Goal: Task Accomplishment & Management: Complete application form

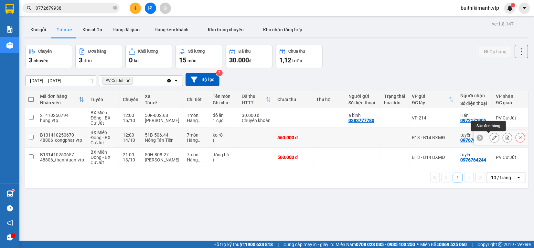
click at [492, 139] on icon at bounding box center [494, 137] width 5 height 5
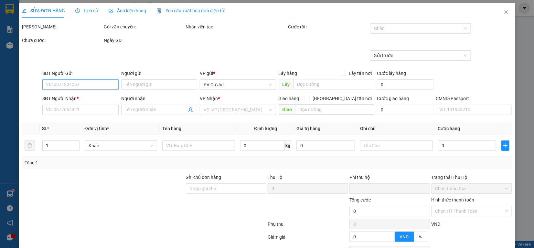
type input "28.000"
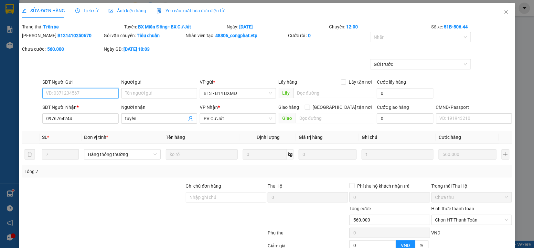
type input "0976764244"
type input "tuyến"
type input "0"
type input "560.000"
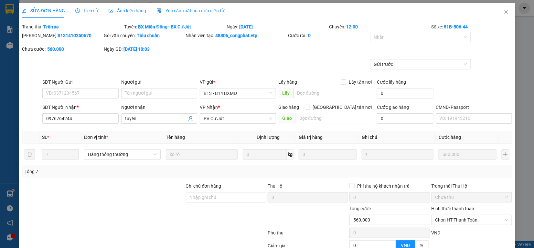
drag, startPoint x: 45, startPoint y: 37, endPoint x: 92, endPoint y: 41, distance: 47.0
click at [92, 41] on div "Mã ĐH: B131410250670" at bounding box center [62, 39] width 82 height 14
copy b "1410250670"
click at [503, 12] on icon "close" at bounding box center [505, 11] width 5 height 5
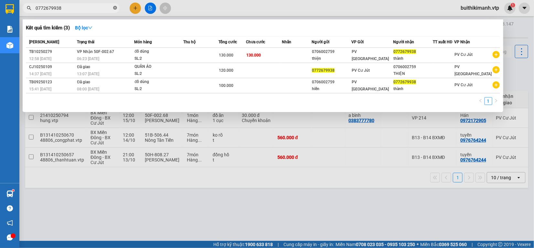
click at [115, 7] on icon "close-circle" at bounding box center [115, 8] width 4 height 4
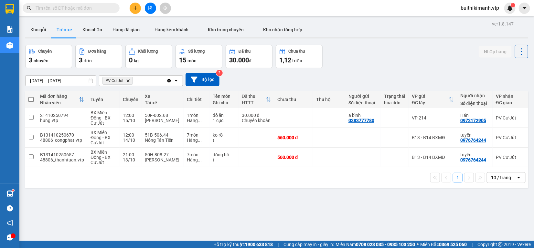
paste input "1410250670"
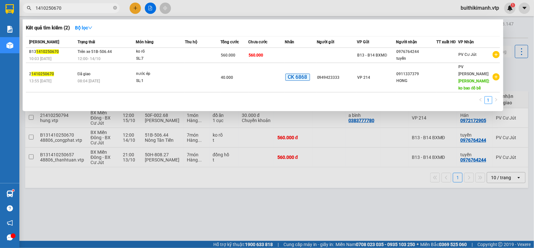
type input "1410250670"
click at [266, 192] on div at bounding box center [267, 124] width 534 height 248
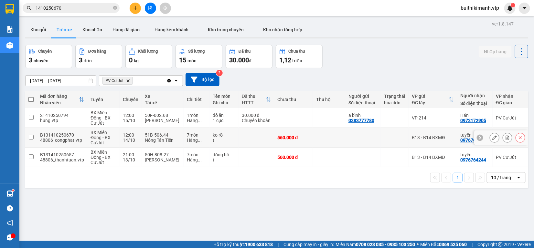
click at [217, 140] on div "t" at bounding box center [224, 140] width 23 height 5
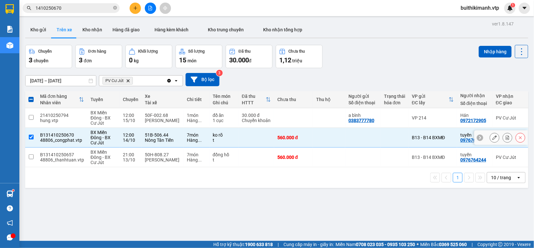
click at [227, 138] on div "t" at bounding box center [224, 140] width 23 height 5
checkbox input "false"
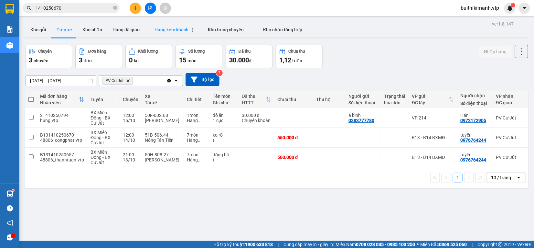
click at [162, 28] on span "Hàng kèm khách" at bounding box center [171, 29] width 34 height 5
type input "[DATE] – [DATE]"
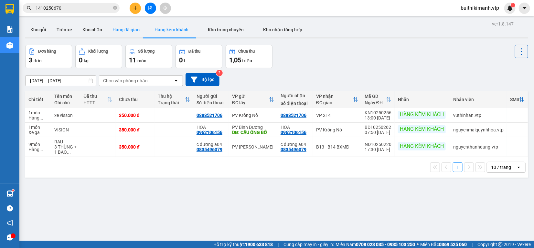
click at [124, 28] on button "Hàng đã giao" at bounding box center [125, 30] width 37 height 16
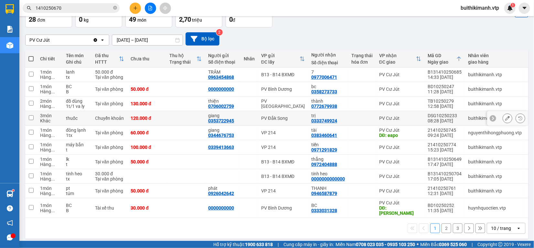
scroll to position [42, 0]
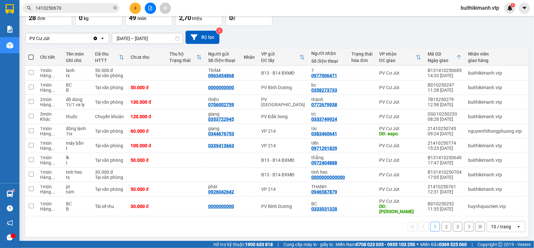
click at [441, 224] on button "2" at bounding box center [446, 227] width 10 height 10
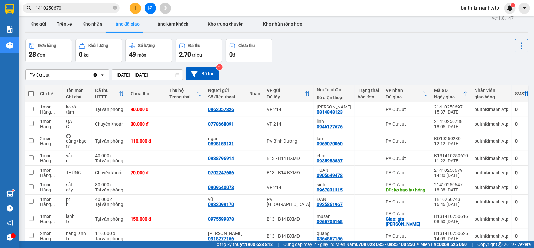
scroll to position [0, 0]
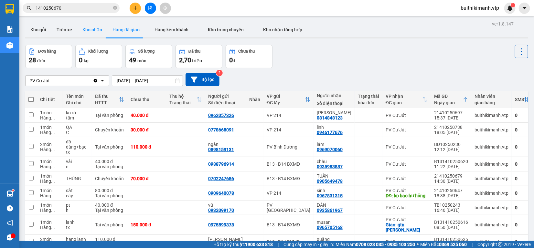
click at [85, 30] on button "Kho nhận" at bounding box center [92, 30] width 30 height 16
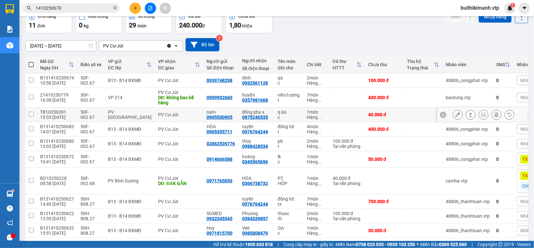
scroll to position [62, 0]
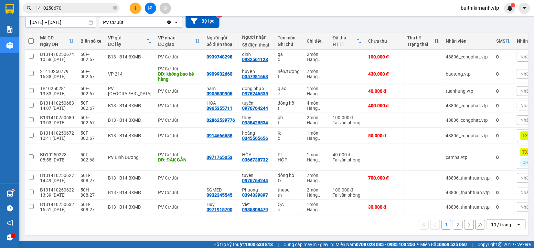
click at [453, 224] on button "2" at bounding box center [458, 225] width 10 height 10
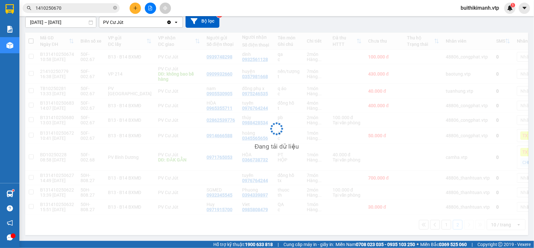
scroll to position [30, 0]
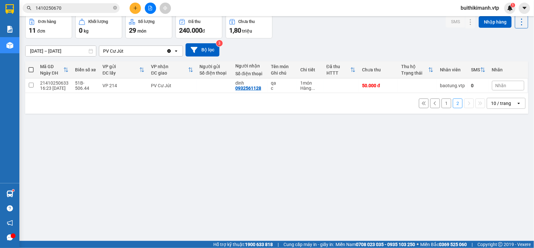
click at [442, 107] on button "1" at bounding box center [446, 104] width 10 height 10
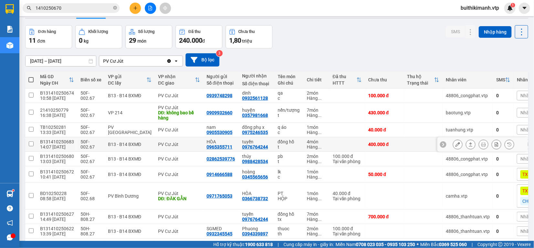
scroll to position [0, 0]
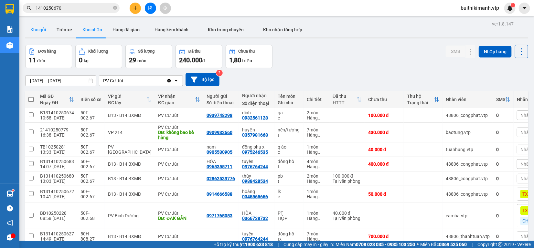
click at [48, 30] on button "Kho gửi" at bounding box center [38, 30] width 26 height 16
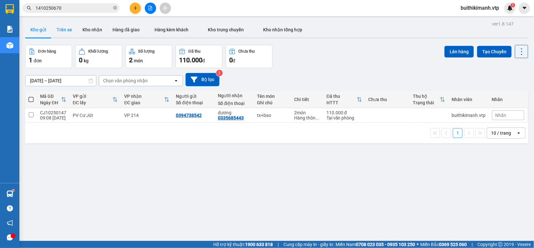
click at [66, 32] on button "Trên xe" at bounding box center [64, 30] width 26 height 16
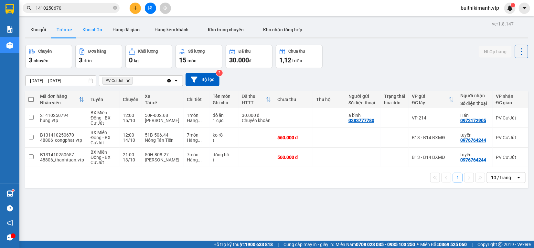
click at [96, 33] on button "Kho nhận" at bounding box center [92, 30] width 30 height 16
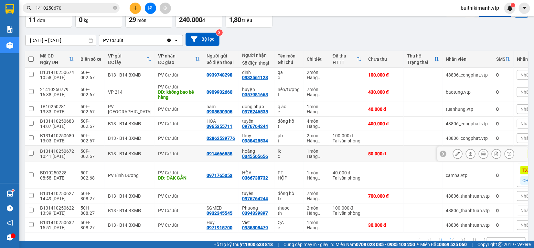
scroll to position [62, 0]
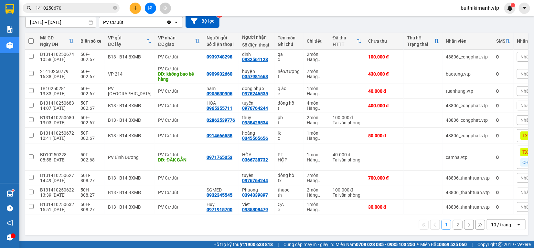
click at [454, 225] on button "2" at bounding box center [458, 225] width 10 height 10
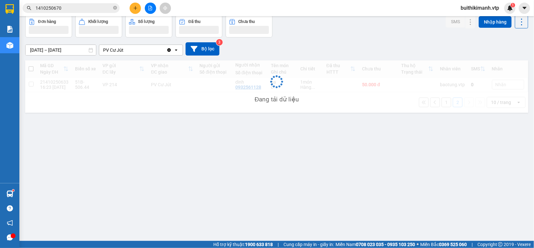
scroll to position [30, 0]
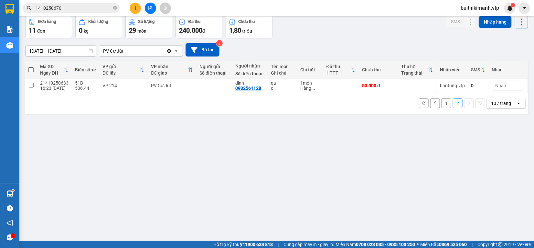
click at [441, 107] on button "1" at bounding box center [446, 104] width 10 height 10
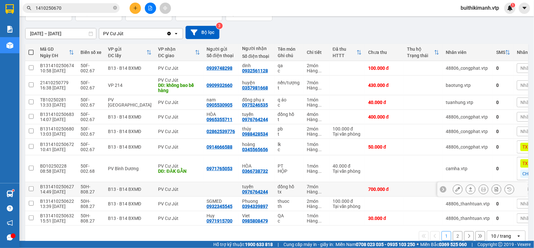
scroll to position [62, 0]
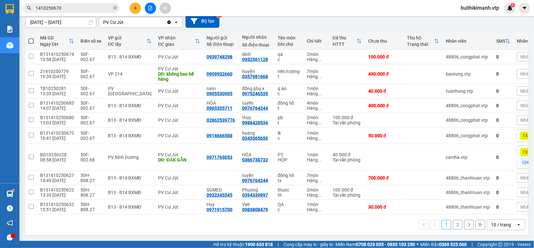
click at [453, 226] on button "2" at bounding box center [458, 225] width 10 height 10
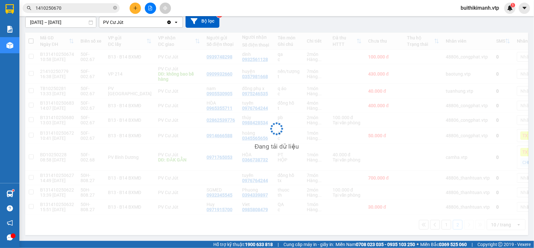
scroll to position [30, 0]
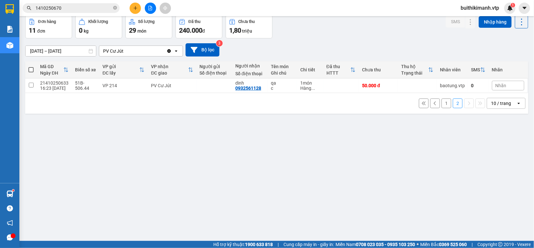
click at [441, 108] on button "1" at bounding box center [446, 104] width 10 height 10
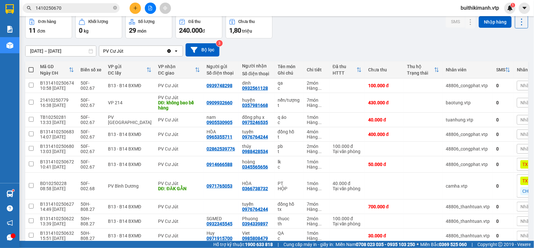
scroll to position [0, 0]
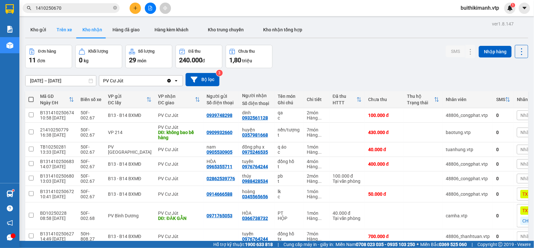
click at [62, 28] on button "Trên xe" at bounding box center [64, 30] width 26 height 16
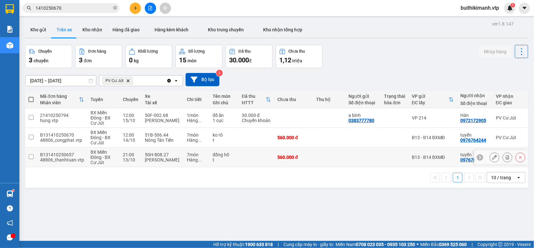
click at [247, 162] on td at bounding box center [256, 158] width 36 height 20
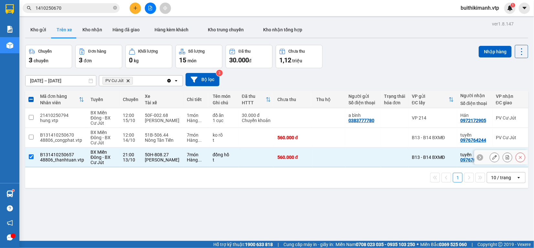
click at [355, 158] on div at bounding box center [362, 157] width 29 height 5
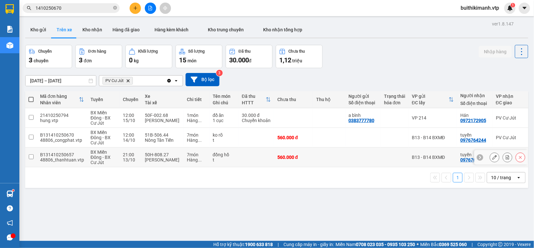
click at [235, 151] on td "đồng hồ t" at bounding box center [223, 158] width 29 height 20
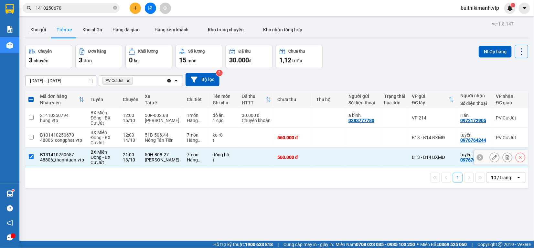
click at [369, 162] on td at bounding box center [363, 158] width 36 height 20
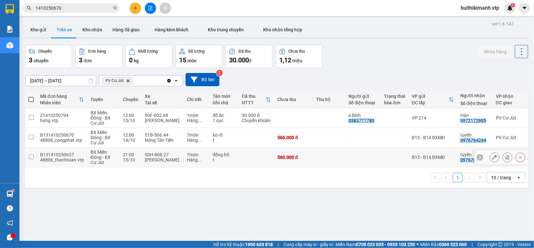
click at [325, 157] on td at bounding box center [329, 158] width 32 height 20
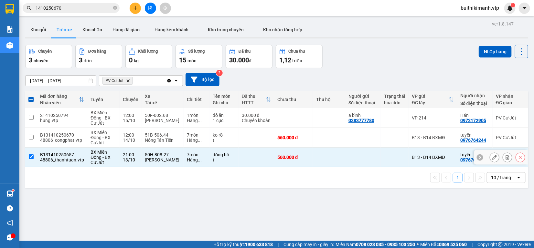
click at [328, 162] on td at bounding box center [329, 158] width 32 height 20
checkbox input "false"
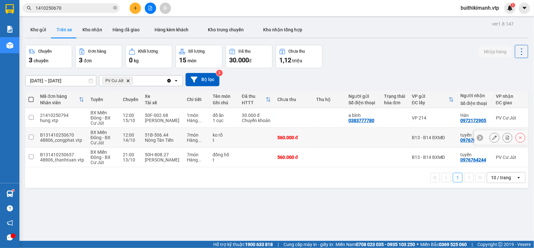
click at [364, 138] on div at bounding box center [362, 137] width 29 height 5
checkbox input "true"
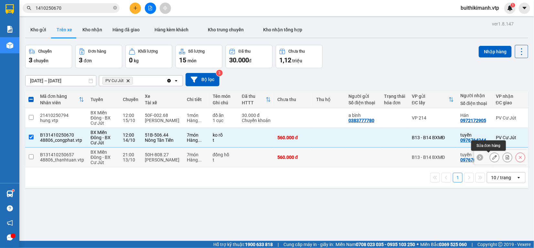
click at [492, 159] on icon at bounding box center [494, 157] width 5 height 5
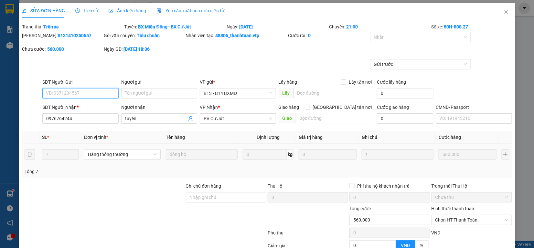
type input "0976764244"
type input "tuyến"
type input "0"
type input "560.000"
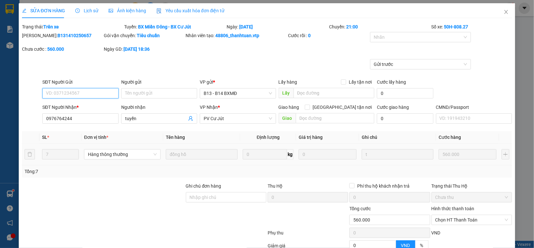
type input "28.000"
click at [504, 10] on icon "close" at bounding box center [506, 12] width 4 height 4
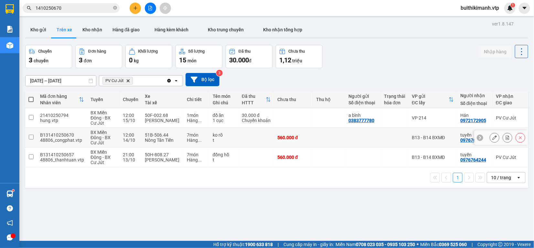
click at [366, 138] on div at bounding box center [362, 137] width 29 height 5
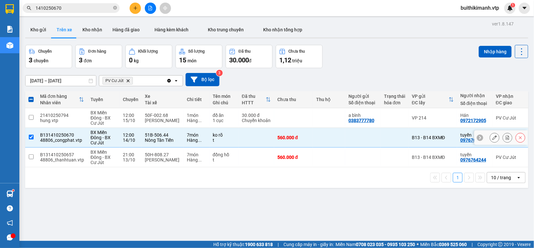
click at [330, 139] on td at bounding box center [329, 138] width 32 height 20
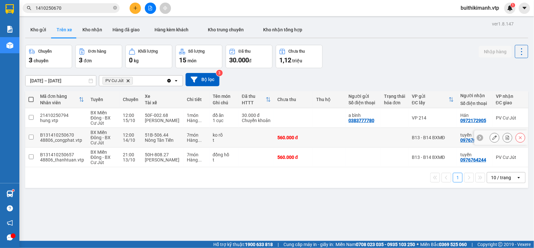
click at [331, 140] on td at bounding box center [329, 138] width 32 height 20
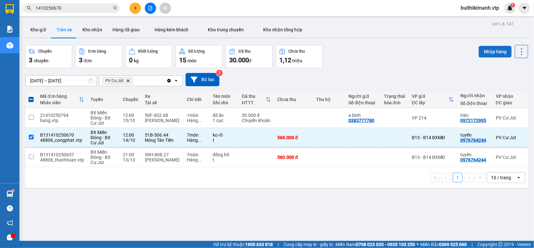
click at [492, 52] on button "Nhập hàng" at bounding box center [495, 52] width 33 height 12
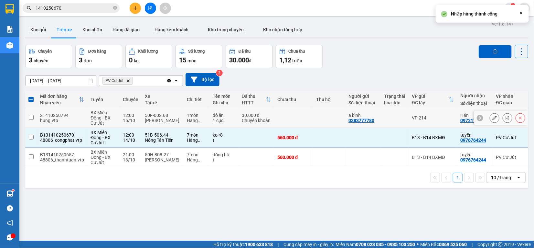
checkbox input "false"
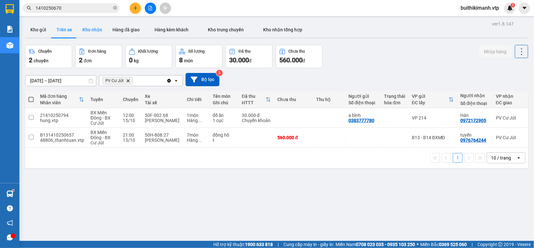
click at [96, 34] on button "Kho nhận" at bounding box center [92, 30] width 30 height 16
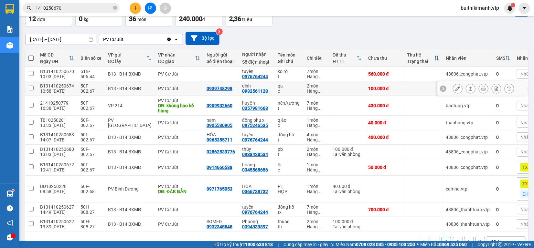
scroll to position [62, 0]
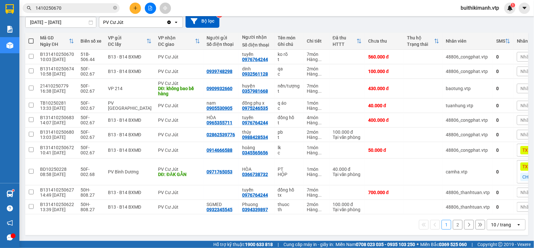
click at [453, 226] on button "2" at bounding box center [458, 225] width 10 height 10
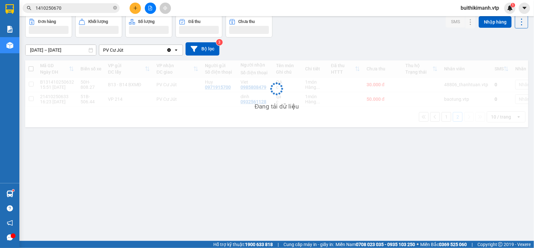
scroll to position [30, 0]
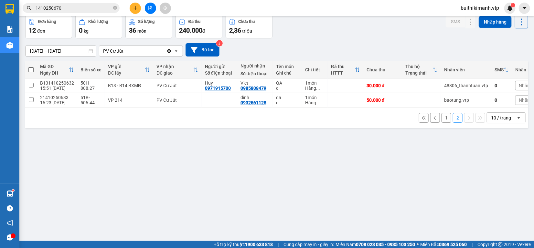
click at [442, 122] on button "1" at bounding box center [446, 118] width 10 height 10
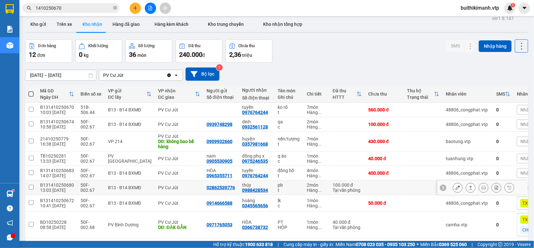
scroll to position [0, 0]
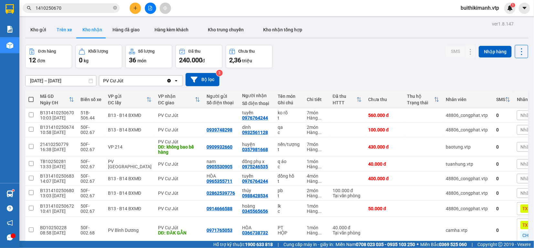
click at [63, 31] on button "Trên xe" at bounding box center [64, 30] width 26 height 16
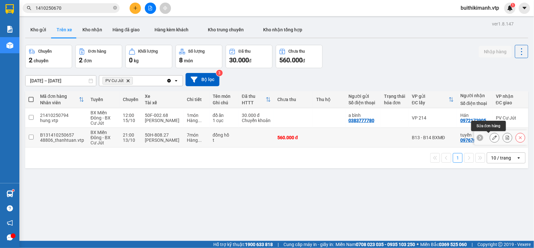
click at [492, 136] on icon at bounding box center [494, 137] width 5 height 5
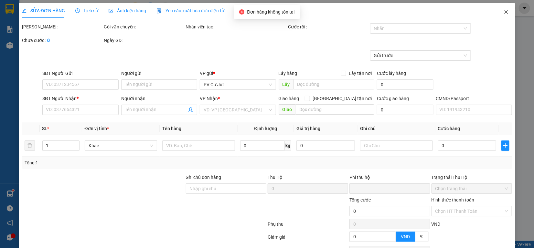
click at [503, 13] on icon "close" at bounding box center [505, 11] width 5 height 5
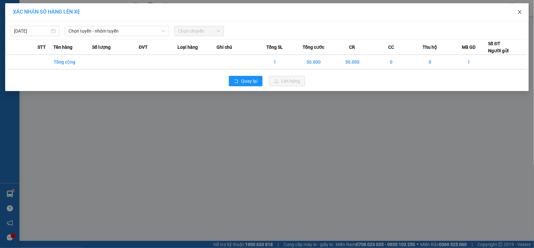
click at [518, 12] on icon "close" at bounding box center [519, 11] width 5 height 5
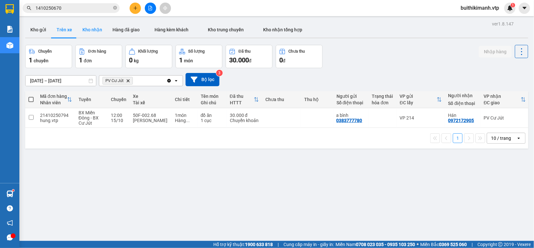
click at [90, 26] on button "Kho nhận" at bounding box center [92, 30] width 30 height 16
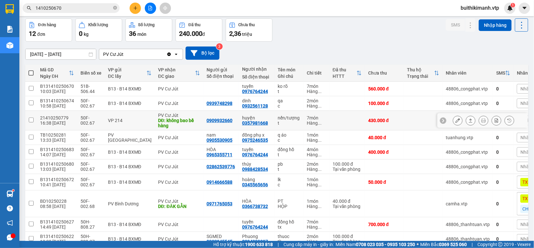
scroll to position [62, 0]
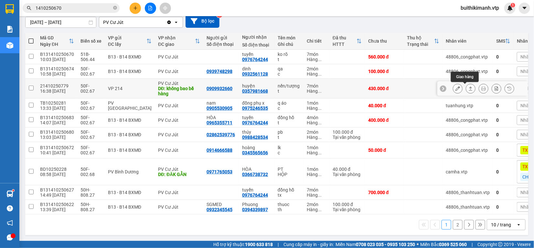
click at [468, 86] on icon at bounding box center [470, 88] width 5 height 5
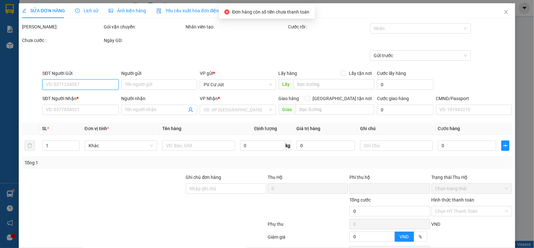
type input "21.500"
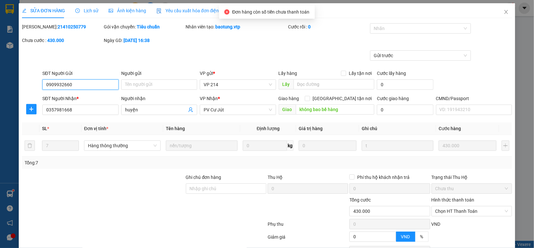
type input "0909932660"
type input "0357981668"
type input "huyện"
type input "không bao bể hàng"
type input "0"
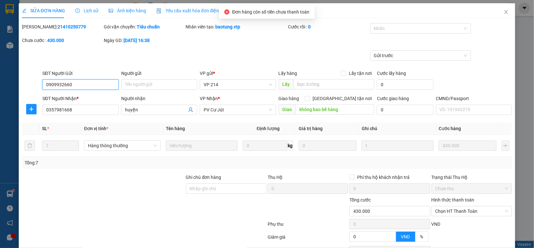
type input "430.000"
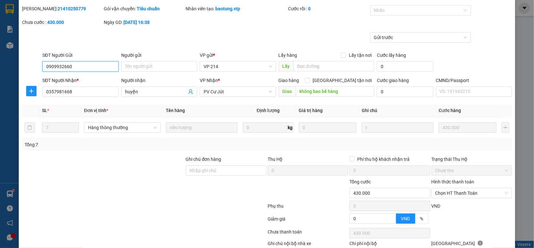
scroll to position [58, 0]
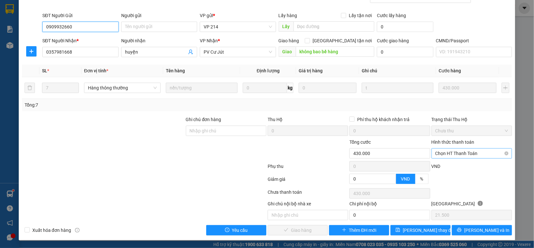
click at [457, 155] on span "Chọn HT Thanh Toán" at bounding box center [471, 154] width 73 height 10
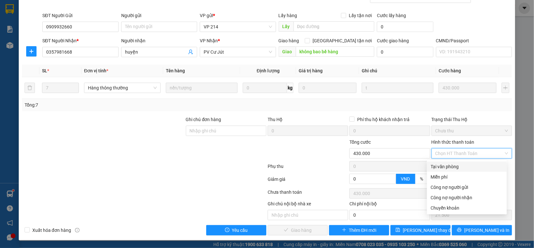
click at [440, 167] on div "Tại văn phòng" at bounding box center [467, 166] width 72 height 7
type input "0"
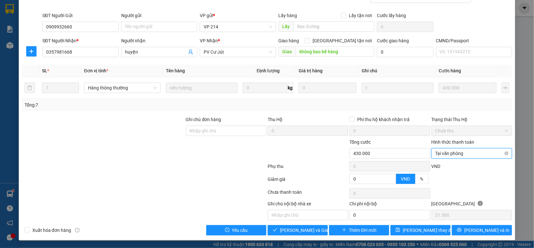
click at [471, 154] on span "Tại văn phòng" at bounding box center [471, 154] width 73 height 10
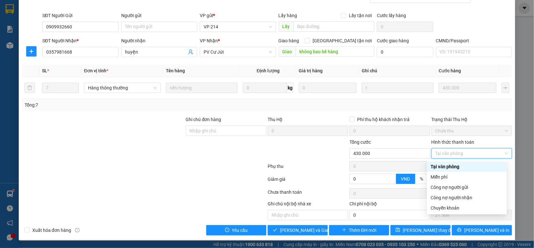
click at [463, 164] on div "Tại văn phòng" at bounding box center [467, 166] width 72 height 7
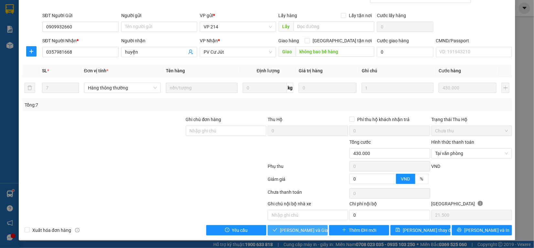
click at [302, 228] on span "[PERSON_NAME] và Giao hàng" at bounding box center [311, 230] width 62 height 7
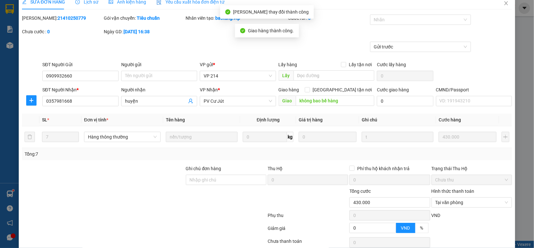
scroll to position [0, 0]
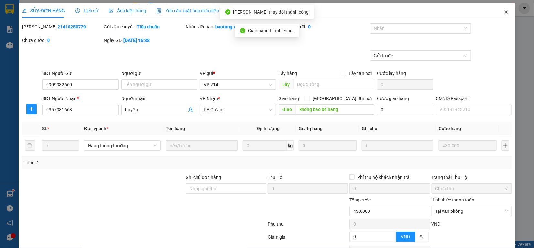
click at [503, 11] on icon "close" at bounding box center [505, 11] width 5 height 5
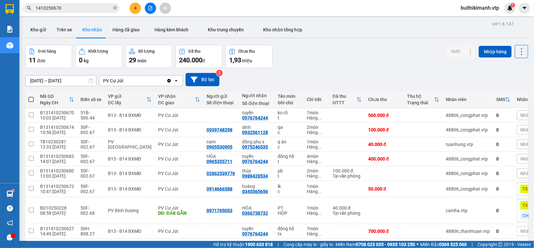
click at [136, 7] on icon "plus" at bounding box center [135, 8] width 5 height 5
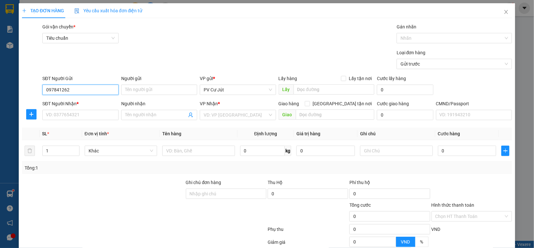
type input "0978412627"
click at [94, 104] on div "0978412627" at bounding box center [80, 103] width 68 height 7
type input "0814115879"
type input "trang"
type input "0978412627"
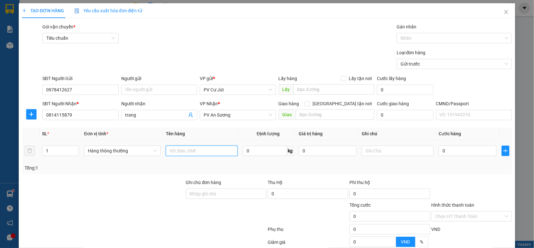
click at [199, 154] on input "text" at bounding box center [202, 151] width 72 height 10
type input "MĂNG TÚM"
click at [466, 154] on input "0" at bounding box center [468, 151] width 58 height 10
click at [439, 155] on input "0" at bounding box center [468, 151] width 58 height 10
click at [439, 150] on input "0" at bounding box center [468, 151] width 58 height 10
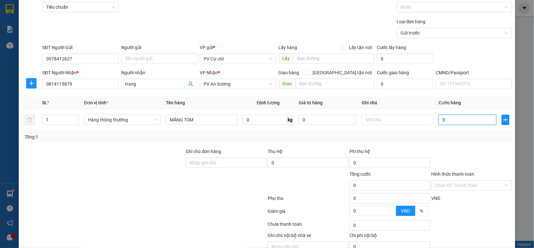
scroll to position [63, 0]
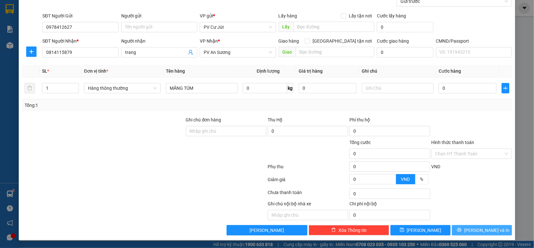
click at [461, 229] on icon "printer" at bounding box center [459, 230] width 5 height 5
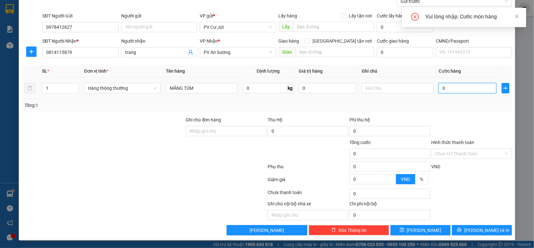
click at [439, 89] on input "0" at bounding box center [468, 88] width 58 height 10
type input "40"
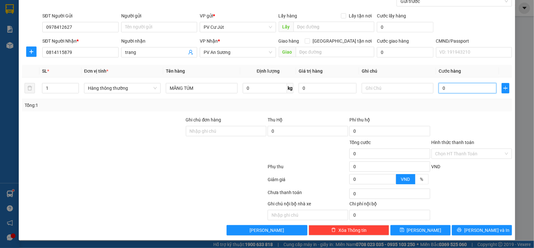
type input "40"
type input "400"
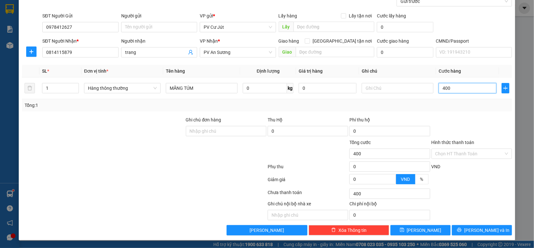
type input "4.000"
type input "44.000"
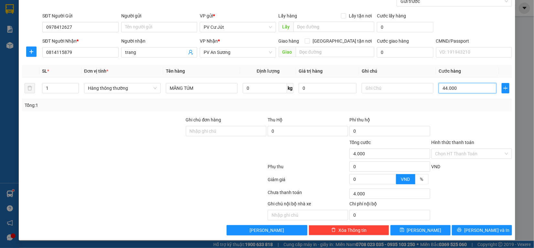
type input "44.000"
click at [482, 230] on span "[PERSON_NAME] và In" at bounding box center [486, 230] width 45 height 7
type input "4.000.000"
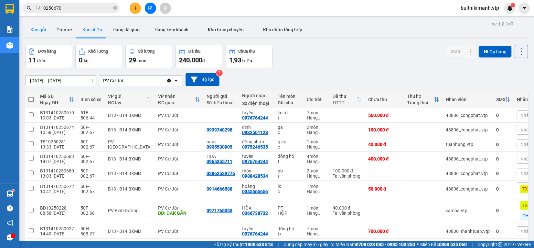
click at [41, 28] on button "Kho gửi" at bounding box center [38, 30] width 26 height 16
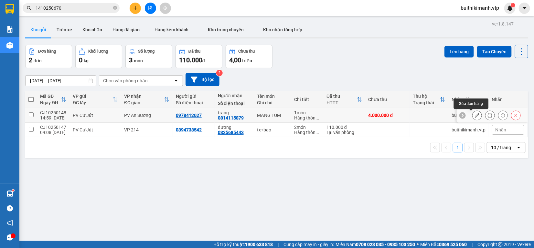
click at [475, 115] on icon at bounding box center [477, 115] width 5 height 5
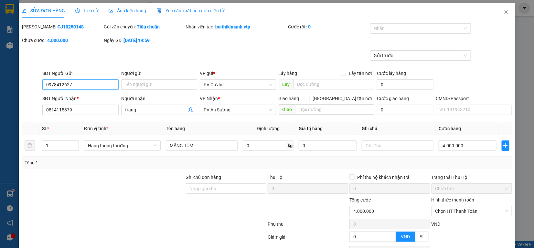
type input "0978412627"
type input "0814115879"
type input "trang"
type input "0"
type input "4.000.000"
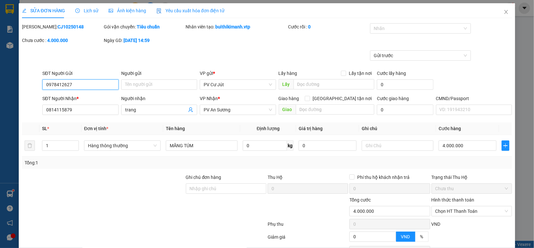
type input "4.000.000"
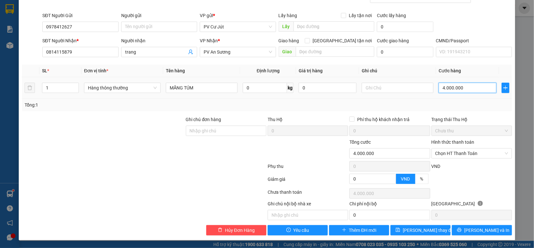
click at [463, 83] on input "4.000.000" at bounding box center [468, 88] width 58 height 10
click at [463, 86] on input "4.000.000" at bounding box center [468, 88] width 58 height 10
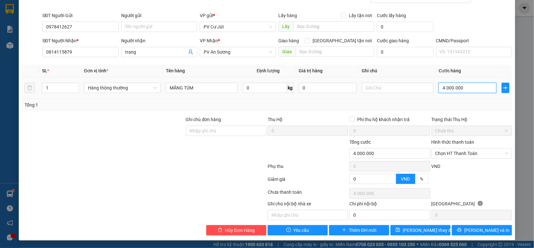
click at [460, 86] on input "4.000.000" at bounding box center [468, 88] width 58 height 10
type input "400.000"
type input "40.000"
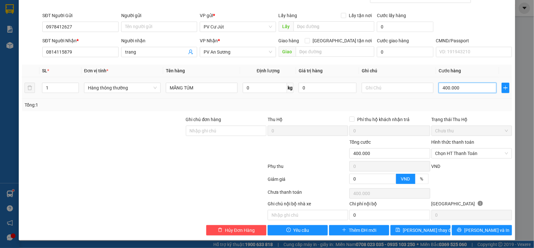
type input "40.000"
click at [472, 232] on span "[PERSON_NAME] và In" at bounding box center [486, 230] width 45 height 7
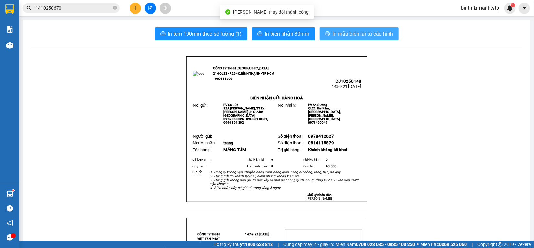
click at [372, 33] on span "In mẫu biên lai tự cấu hình" at bounding box center [363, 34] width 61 height 8
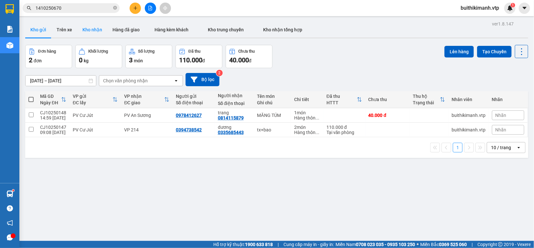
click at [87, 29] on button "Kho nhận" at bounding box center [92, 30] width 30 height 16
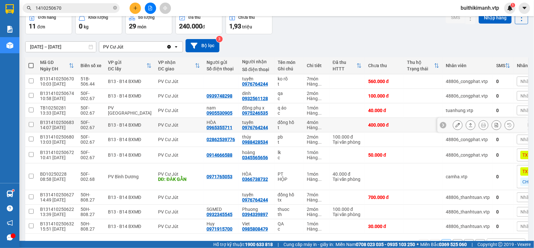
scroll to position [40, 0]
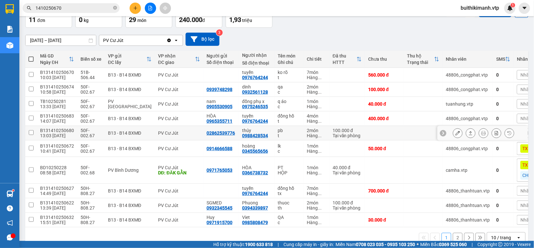
click at [468, 134] on icon at bounding box center [470, 133] width 5 height 5
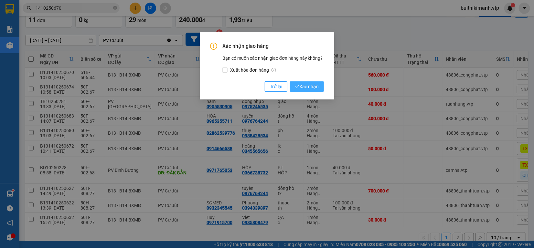
click at [307, 85] on span "Xác nhận" at bounding box center [307, 86] width 24 height 7
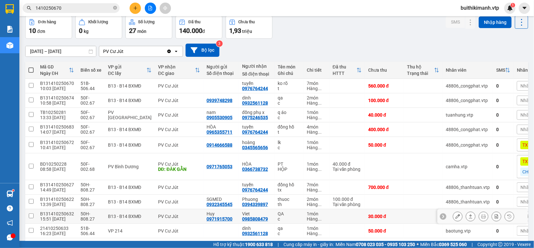
scroll to position [16, 0]
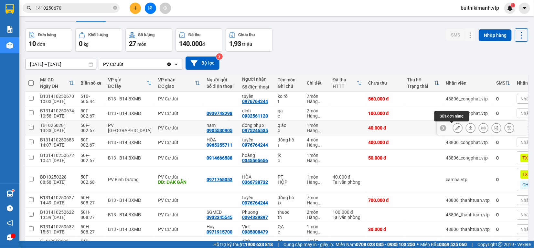
click at [455, 128] on icon at bounding box center [457, 128] width 5 height 5
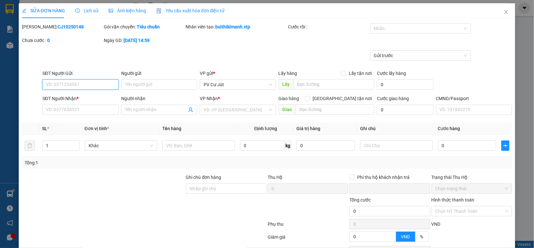
type input "2.000"
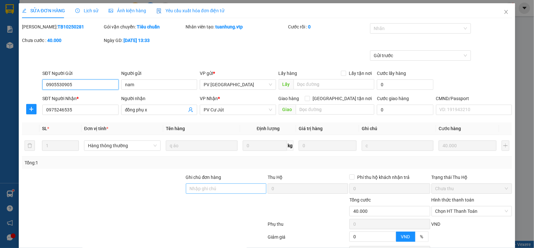
type input "0905530905"
type input "nam"
type input "0975246535"
type input "đồng phụ x"
type input "0"
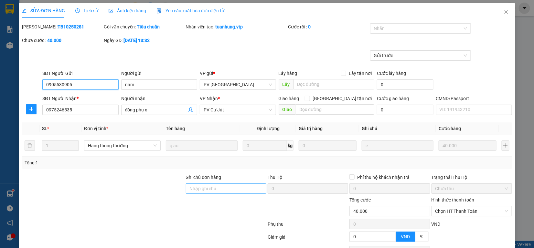
type input "40.000"
click at [202, 187] on input "Ghi chú đơn hàng" at bounding box center [226, 189] width 80 height 10
type input "Đ"
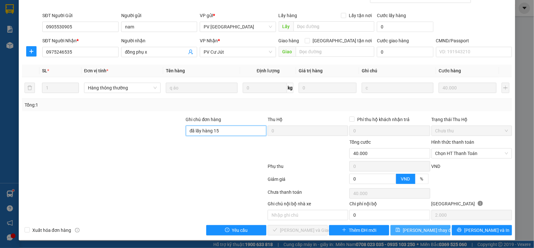
type input "đã lấy hàng 15"
drag, startPoint x: 398, startPoint y: 232, endPoint x: 404, endPoint y: 226, distance: 8.7
click at [398, 230] on button "[PERSON_NAME] thay đổi" at bounding box center [420, 230] width 60 height 10
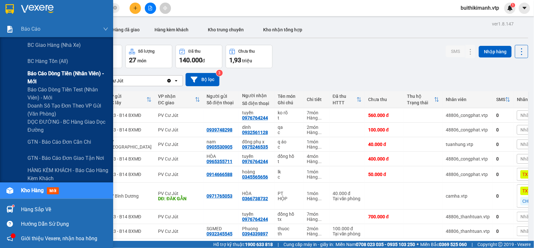
click at [48, 78] on span "Báo cáo dòng tiền (nhân viên) - mới" at bounding box center [67, 77] width 81 height 16
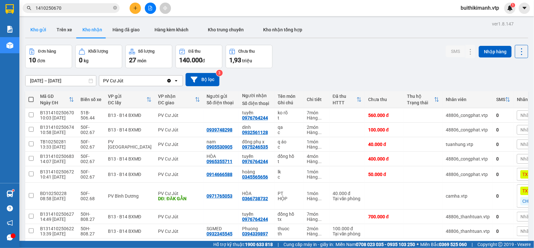
click at [30, 30] on button "Kho gửi" at bounding box center [38, 30] width 26 height 16
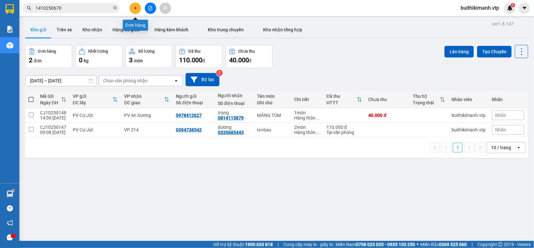
click at [136, 10] on icon "plus" at bounding box center [135, 8] width 5 height 5
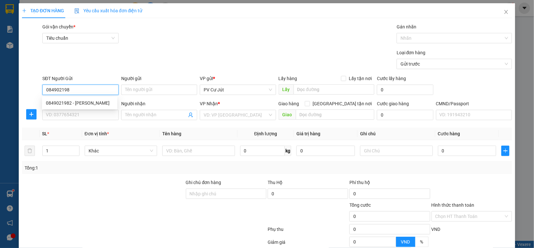
type input "0849021982"
click at [71, 101] on div "0849021982 - [PERSON_NAME]" at bounding box center [80, 103] width 68 height 7
type input "[PERSON_NAME]"
type input "0931941446"
type input "trâm"
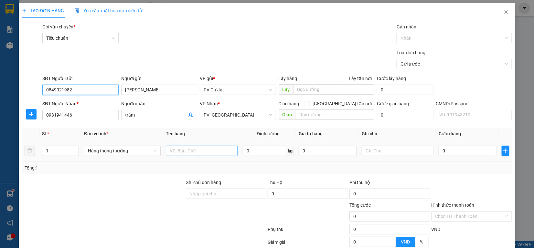
type input "0849021982"
click at [205, 149] on input "text" at bounding box center [202, 151] width 72 height 10
type input "vải bao"
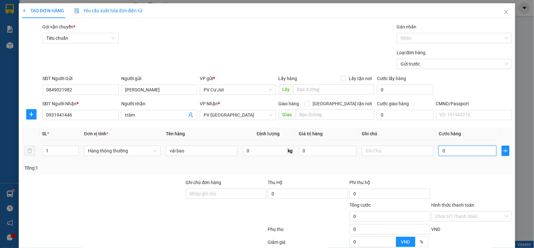
click at [474, 154] on input "0" at bounding box center [468, 151] width 58 height 10
click at [439, 149] on input "0" at bounding box center [468, 151] width 58 height 10
click at [439, 150] on input "0" at bounding box center [468, 151] width 58 height 10
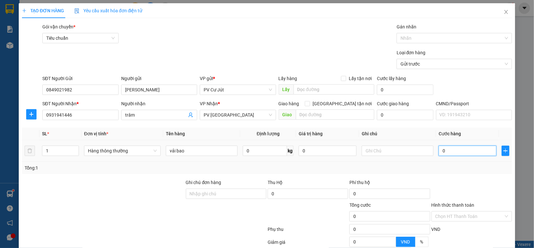
click at [439, 150] on input "0" at bounding box center [468, 151] width 58 height 10
click at [439, 152] on input "0" at bounding box center [468, 151] width 58 height 10
type input "80"
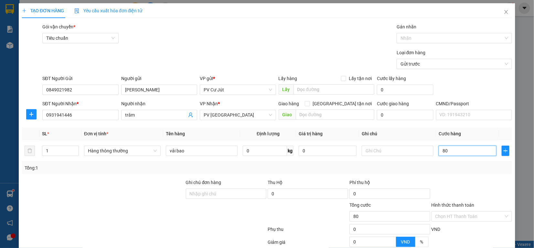
type input "800"
type input "8.000"
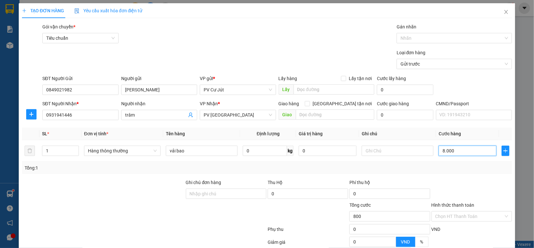
type input "8.000"
type input "800.000"
type input "80.000"
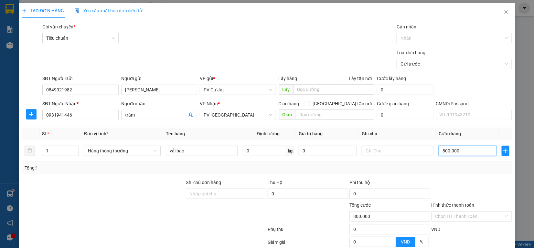
type input "80.000"
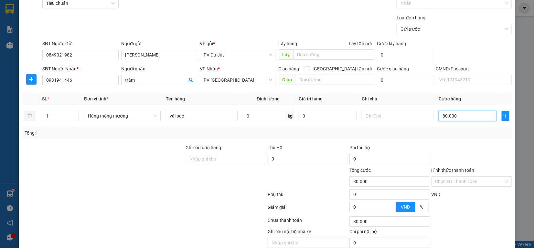
scroll to position [63, 0]
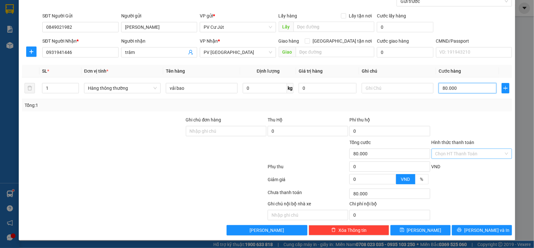
type input "80.000"
click at [463, 154] on input "Hình thức thanh toán" at bounding box center [469, 154] width 68 height 10
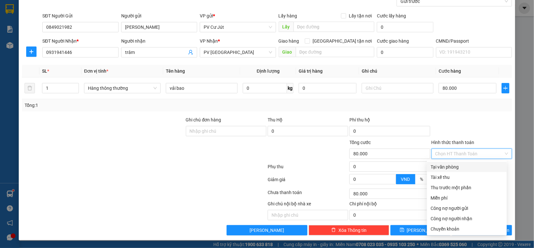
click at [461, 167] on div "Tại văn phòng" at bounding box center [467, 167] width 72 height 7
type input "0"
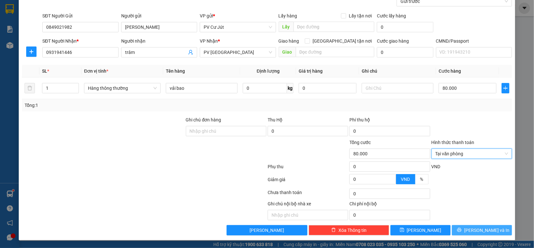
click at [470, 230] on button "[PERSON_NAME] và In" at bounding box center [482, 230] width 60 height 10
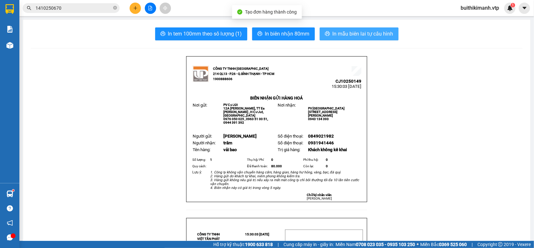
click at [347, 31] on span "In mẫu biên lai tự cấu hình" at bounding box center [363, 34] width 61 height 8
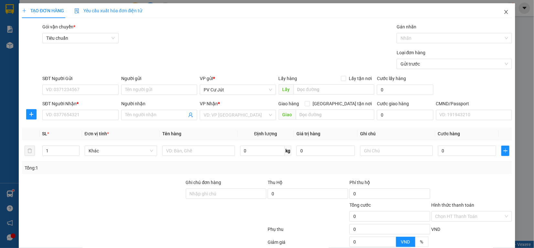
click at [503, 13] on icon "close" at bounding box center [505, 11] width 5 height 5
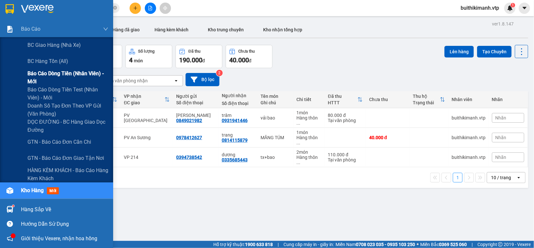
click at [66, 74] on span "Báo cáo dòng tiền (nhân viên) - mới" at bounding box center [67, 77] width 81 height 16
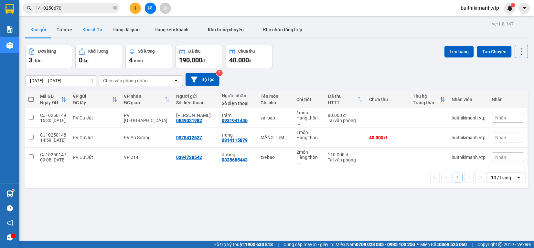
click at [89, 26] on button "Kho nhận" at bounding box center [92, 30] width 30 height 16
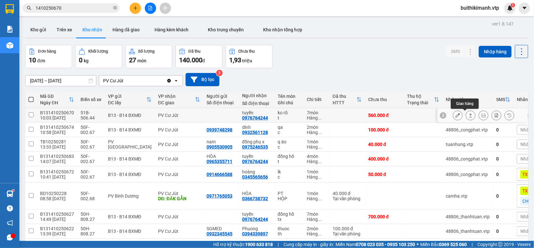
click at [467, 115] on button at bounding box center [470, 115] width 9 height 11
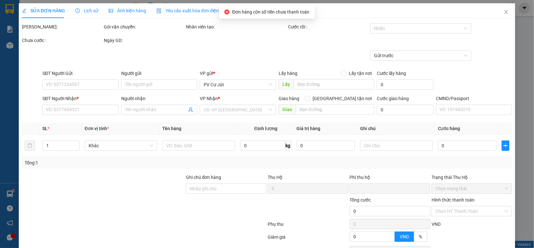
type input "0976764244"
type input "tuyến"
type input "0"
type input "560.000"
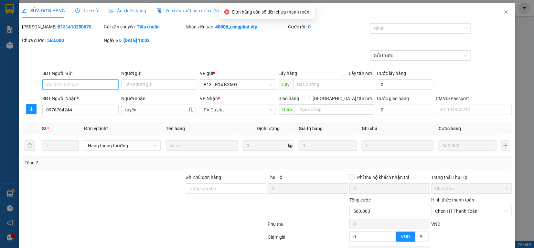
scroll to position [55, 0]
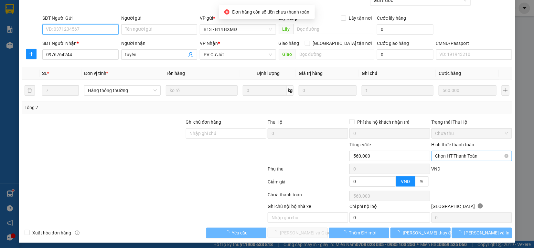
click at [470, 157] on span "Chọn HT Thanh Toán" at bounding box center [471, 156] width 73 height 10
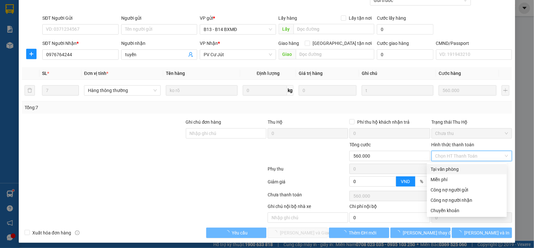
click at [470, 168] on div "Tại văn phòng" at bounding box center [467, 169] width 72 height 7
type input "0"
type input "28.000"
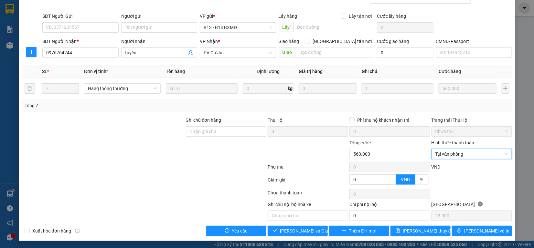
scroll to position [58, 0]
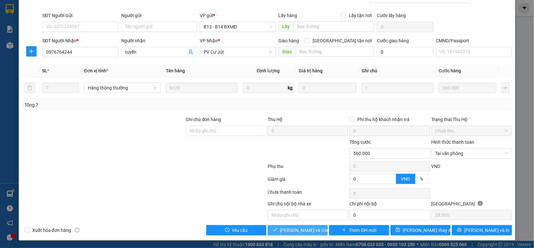
click at [289, 228] on span "[PERSON_NAME] và Giao hàng" at bounding box center [311, 230] width 62 height 7
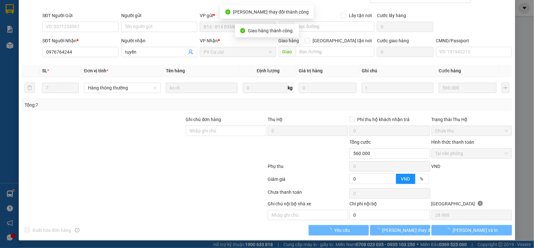
scroll to position [0, 0]
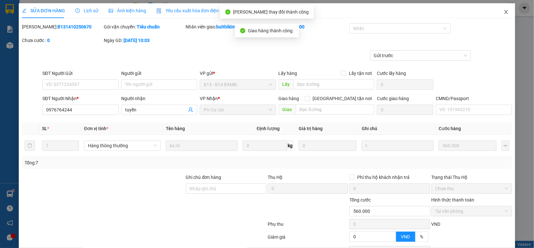
click at [503, 12] on icon "close" at bounding box center [505, 11] width 5 height 5
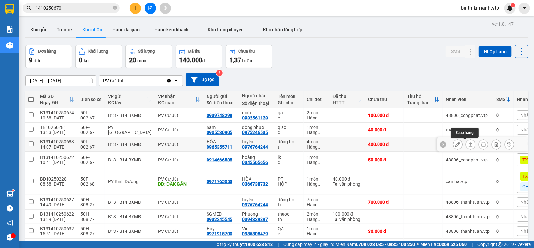
click at [468, 145] on icon at bounding box center [470, 144] width 5 height 5
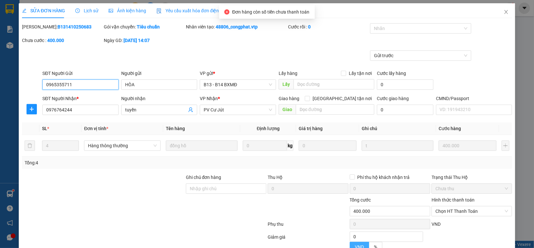
type input "0965355711"
type input "HÒA"
type input "0976764244"
type input "tuyến"
type input "0"
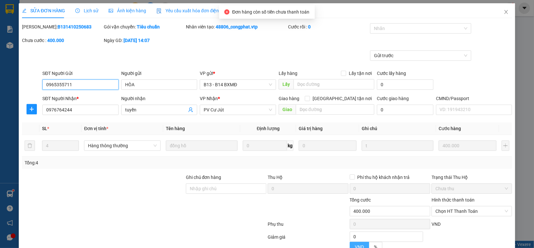
type input "400.000"
type input "20.000"
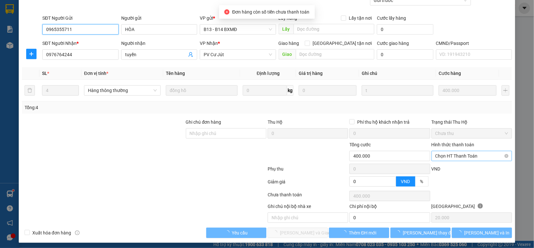
click at [456, 156] on span "Chọn HT Thanh Toán" at bounding box center [471, 156] width 73 height 10
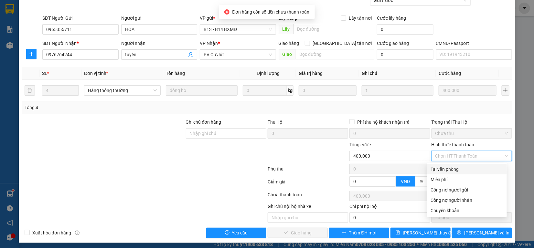
click at [454, 168] on div "Tại văn phòng" at bounding box center [467, 169] width 72 height 7
type input "0"
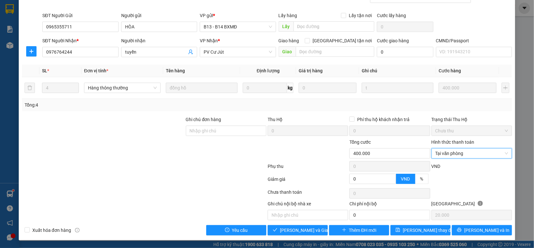
scroll to position [58, 0]
click at [310, 231] on span "[PERSON_NAME] và Giao hàng" at bounding box center [311, 230] width 62 height 7
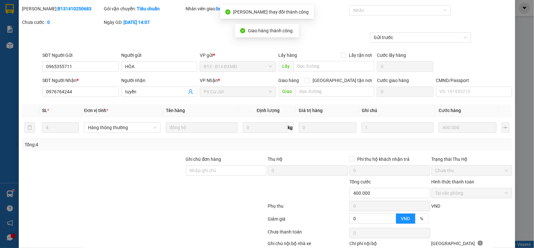
scroll to position [0, 0]
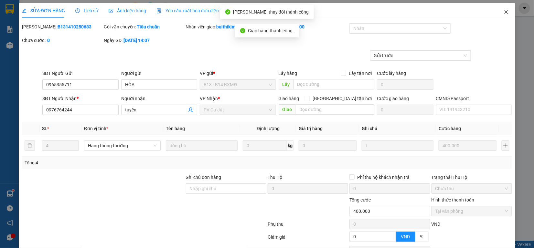
click at [504, 10] on icon "close" at bounding box center [506, 12] width 4 height 4
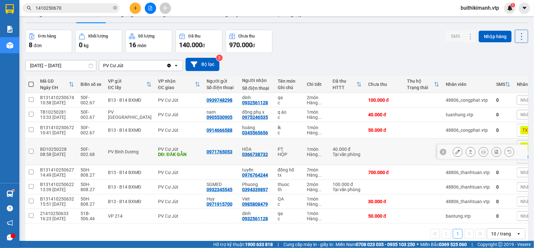
scroll to position [30, 0]
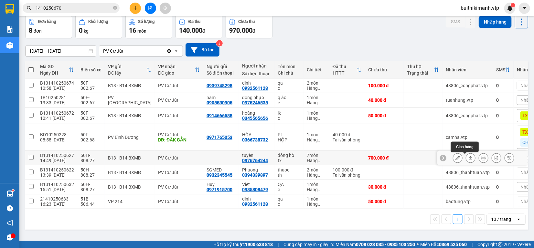
click at [469, 160] on icon at bounding box center [471, 158] width 4 height 4
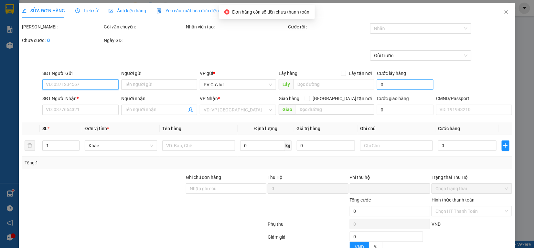
type input "0976764244"
type input "tuyến"
type input "0"
type input "700.000"
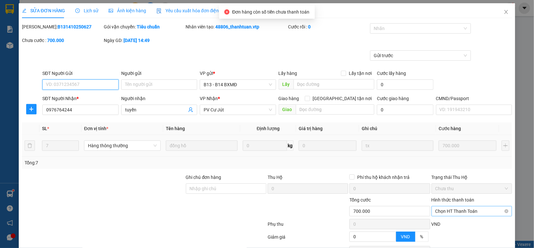
type input "35.000"
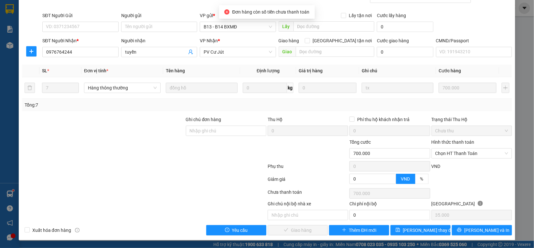
click at [460, 160] on div "Hình thức thanh toán Chọn HT Thanh Toán" at bounding box center [471, 150] width 80 height 23
click at [471, 147] on div "Hình thức thanh toán Chọn HT Thanh Toán" at bounding box center [471, 150] width 80 height 23
click at [470, 152] on span "Chọn HT Thanh Toán" at bounding box center [471, 154] width 73 height 10
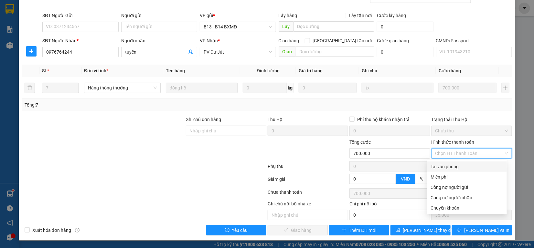
click at [462, 166] on div "Tại văn phòng" at bounding box center [467, 166] width 72 height 7
type input "0"
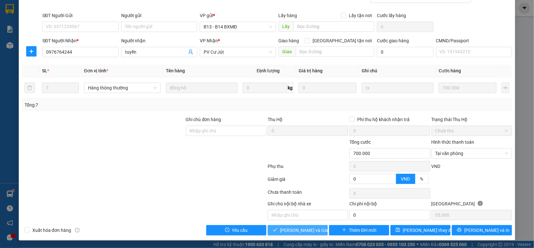
click at [302, 229] on span "[PERSON_NAME] và Giao hàng" at bounding box center [311, 230] width 62 height 7
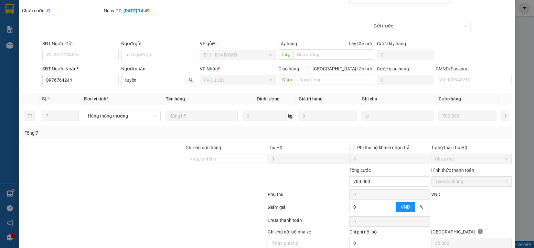
scroll to position [0, 0]
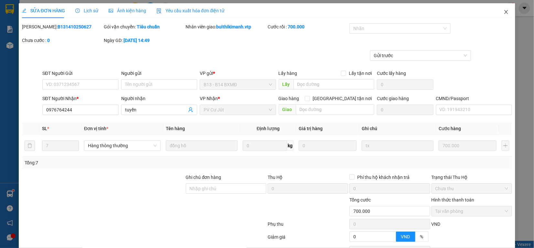
click at [503, 13] on icon "close" at bounding box center [505, 11] width 5 height 5
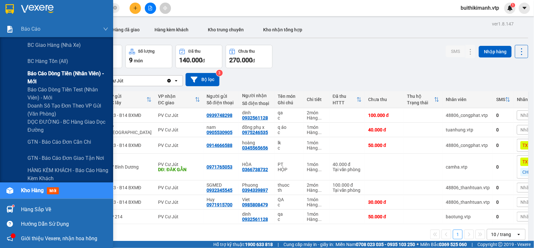
click at [33, 69] on span "Báo cáo dòng tiền (nhân viên) - mới" at bounding box center [67, 77] width 81 height 16
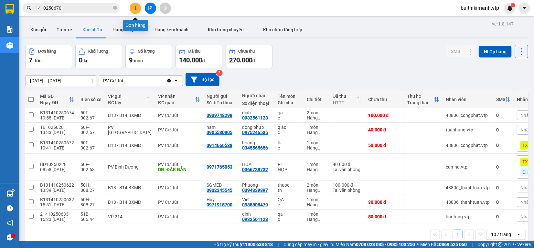
click at [133, 9] on icon "plus" at bounding box center [135, 8] width 5 height 5
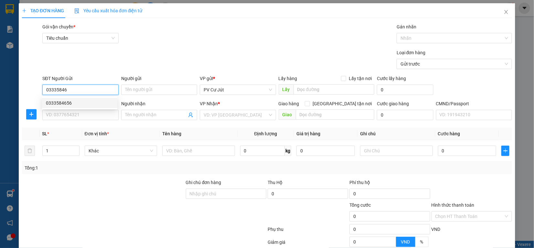
click at [65, 103] on div "0333584656" at bounding box center [80, 103] width 68 height 7
type input "0333584656"
type input "0917136015"
type input "thảo 0914588800"
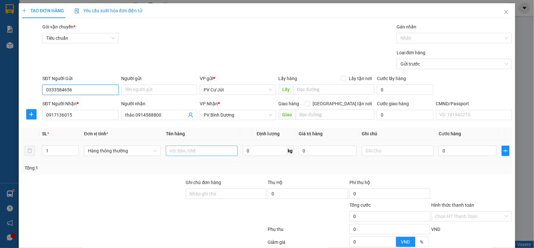
type input "0333584656"
click at [181, 151] on input "text" at bounding box center [202, 151] width 72 height 10
click at [51, 149] on input "1" at bounding box center [60, 151] width 36 height 10
type input "2"
click at [184, 150] on input "text" at bounding box center [202, 151] width 72 height 10
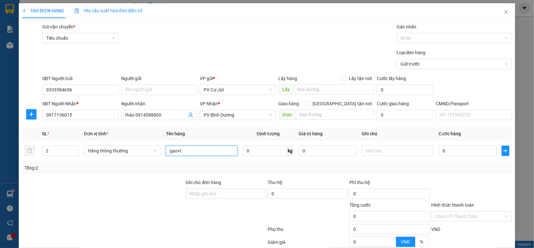
type input "gạo+tx"
drag, startPoint x: 164, startPoint y: 167, endPoint x: 144, endPoint y: 174, distance: 20.0
click at [144, 174] on div "SL * Đơn vị tính * Tên hàng Định lượng Giá trị hàng Ghi chú Cước hàng 2 Hàng th…" at bounding box center [267, 151] width 490 height 47
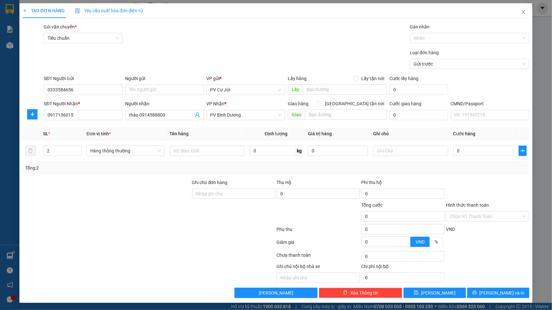
click at [294, 41] on div "Gói vận chuyển * Tiêu chuẩn Gán nhãn Nhãn" at bounding box center [286, 34] width 488 height 23
click at [201, 156] on input "text" at bounding box center [207, 151] width 75 height 10
type input "t"
type input "d"
type input "đa tx + túm gạo"
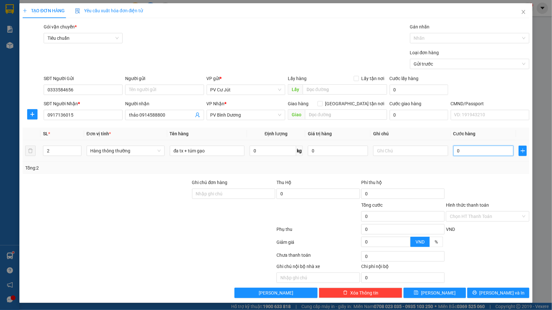
click at [465, 153] on input "0" at bounding box center [483, 151] width 60 height 10
click at [453, 151] on input "0" at bounding box center [483, 151] width 60 height 10
type input "90"
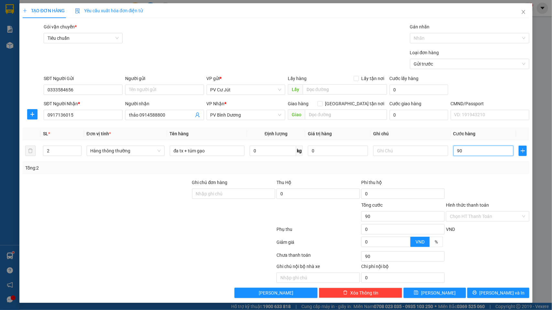
type input "900"
type input "9.000"
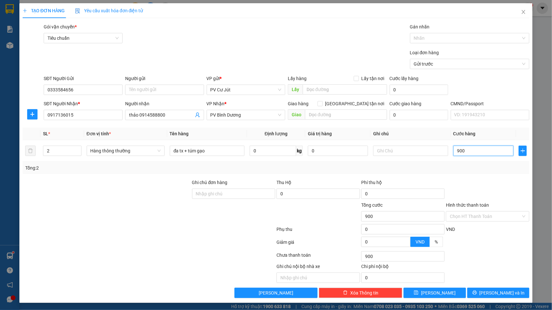
type input "9.000"
type input "99.000"
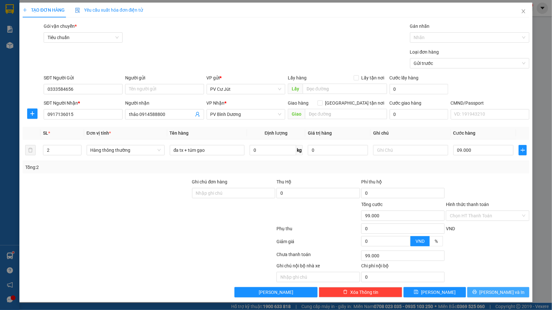
click at [495, 248] on span "[PERSON_NAME] và In" at bounding box center [501, 292] width 45 height 7
type input "9.000.000"
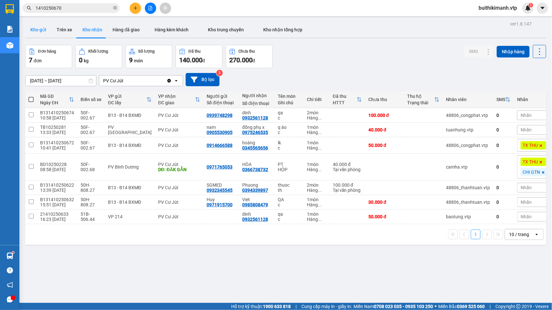
click at [35, 31] on button "Kho gửi" at bounding box center [38, 30] width 26 height 16
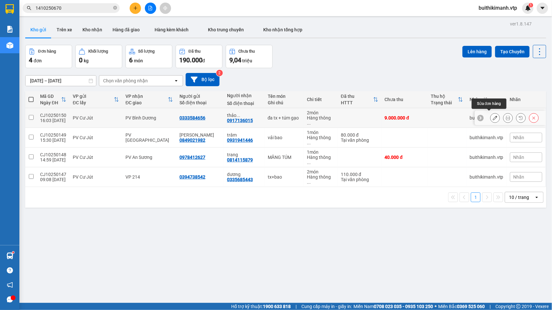
click at [492, 116] on icon at bounding box center [494, 118] width 5 height 5
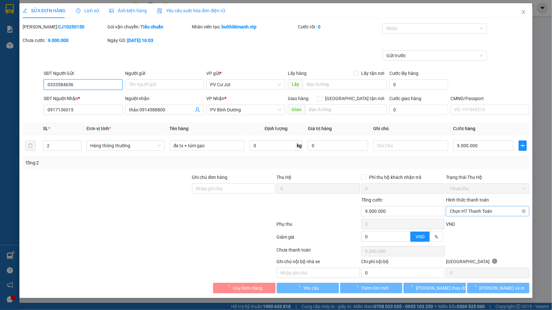
type input "0333584656"
type input "0917136015"
type input "thảo 0914588800"
type input "0"
type input "9.000.000"
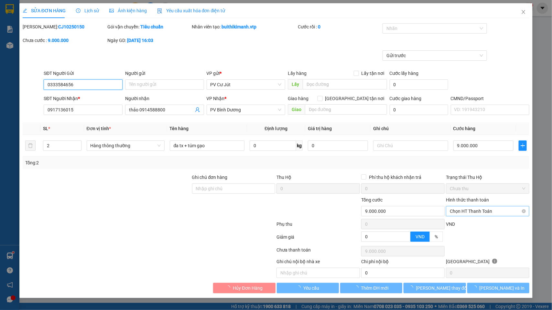
type input "9.000.000"
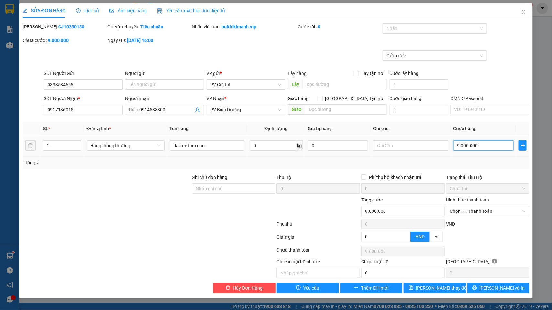
click at [491, 149] on input "9.000.000" at bounding box center [483, 146] width 60 height 10
click at [479, 143] on input "9.000.000" at bounding box center [483, 146] width 60 height 10
type input "900.000"
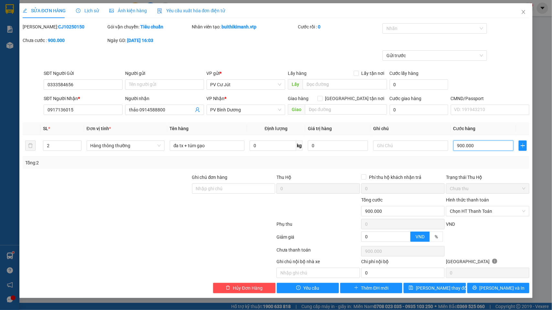
type input "90.000"
click at [510, 209] on span "Chọn HT Thanh Toán" at bounding box center [488, 211] width 76 height 10
type input "90.000"
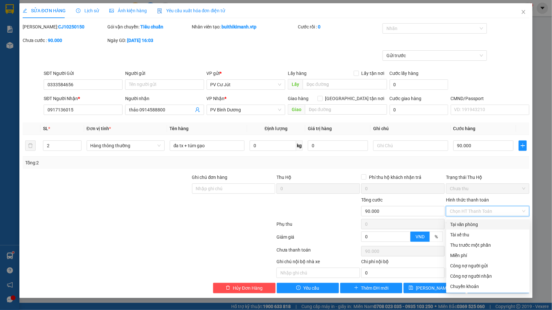
click at [488, 227] on div "Tại văn phòng" at bounding box center [488, 224] width 76 height 7
type input "0"
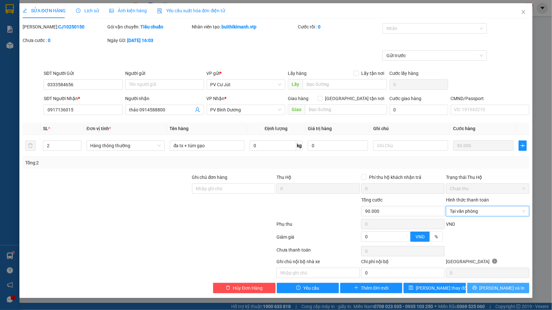
click at [491, 248] on button "[PERSON_NAME] và In" at bounding box center [498, 288] width 62 height 10
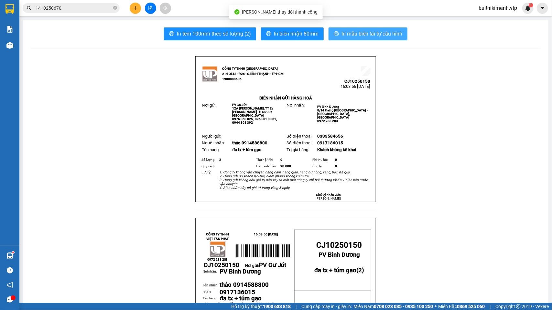
click at [367, 36] on span "In mẫu biên lai tự cấu hình" at bounding box center [371, 34] width 61 height 8
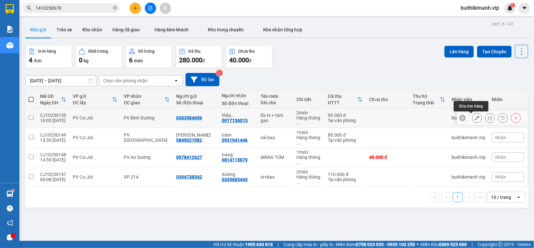
click at [472, 115] on button at bounding box center [476, 117] width 9 height 11
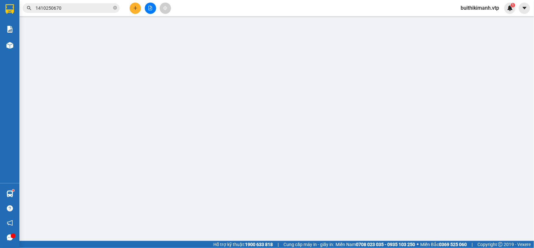
type input "0333584656"
type input "0917136015"
type input "thảo 0914588800"
type input "0"
type input "90.000"
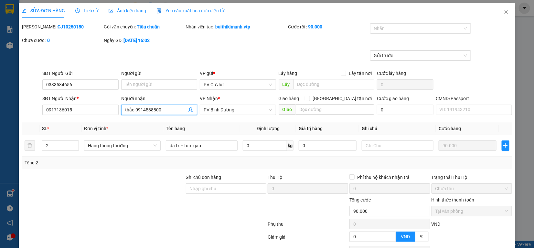
click at [162, 112] on input "thảo 0914588800" at bounding box center [156, 109] width 62 height 7
click at [497, 12] on span "Close" at bounding box center [506, 12] width 18 height 18
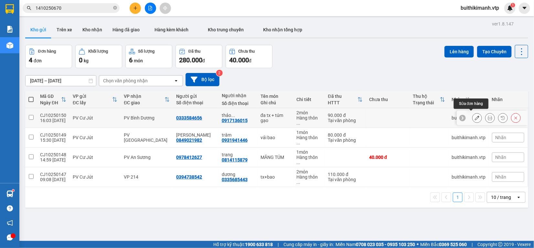
click at [475, 116] on icon at bounding box center [477, 118] width 5 height 5
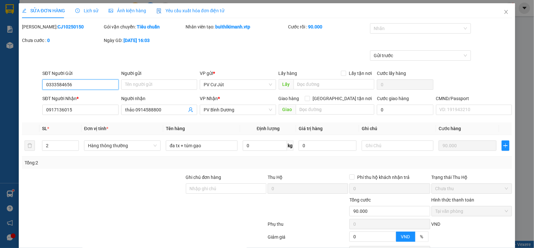
type input "0333584656"
type input "0917136015"
type input "thảo 0914588800"
type input "0"
type input "90.000"
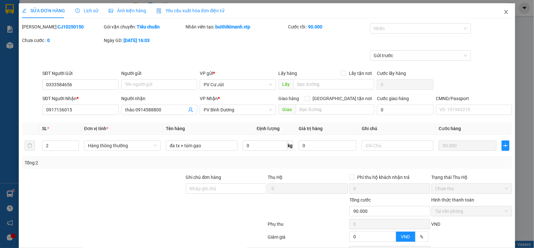
click at [504, 12] on icon "close" at bounding box center [506, 12] width 4 height 4
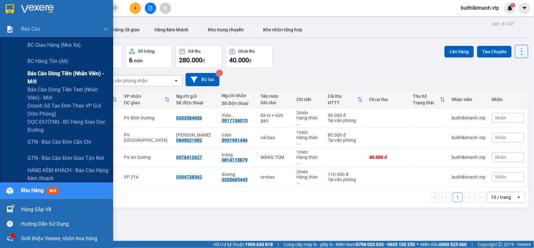
click at [65, 73] on span "Báo cáo dòng tiền (nhân viên) - mới" at bounding box center [67, 77] width 81 height 16
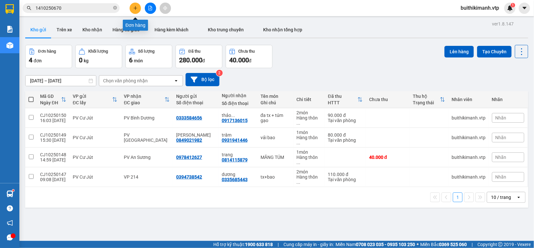
click at [136, 7] on icon "plus" at bounding box center [135, 8] width 5 height 5
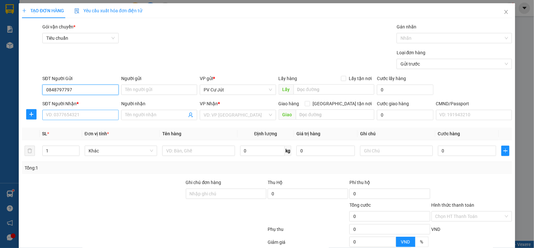
type input "0848797797"
click at [67, 115] on input "SĐT Người Nhận *" at bounding box center [80, 115] width 76 height 10
type input "0944140892"
click at [138, 115] on input "Người nhận" at bounding box center [156, 114] width 62 height 7
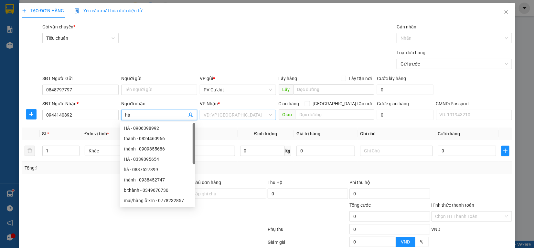
type input "hà"
click at [209, 117] on input "search" at bounding box center [236, 115] width 64 height 10
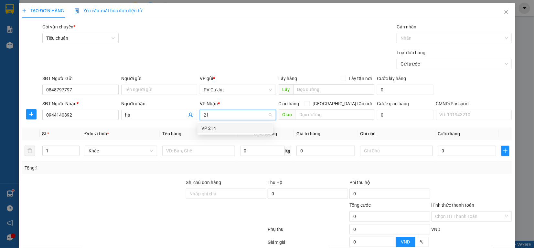
type input "214"
click at [235, 129] on div "VP 214" at bounding box center [235, 128] width 68 height 7
click at [176, 151] on input "text" at bounding box center [202, 151] width 72 height 10
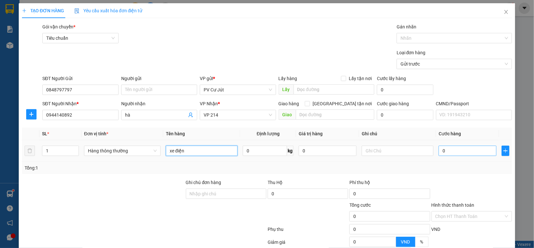
type input "xe điện"
click at [471, 156] on input "0" at bounding box center [468, 151] width 58 height 10
click at [439, 151] on input "0" at bounding box center [468, 151] width 58 height 10
click at [439, 154] on input "0" at bounding box center [468, 151] width 58 height 10
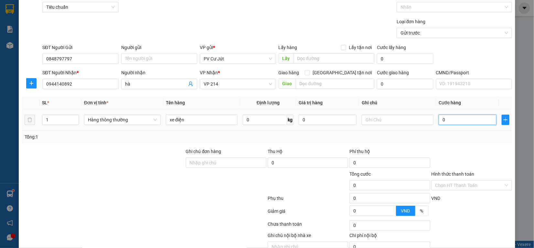
scroll to position [63, 0]
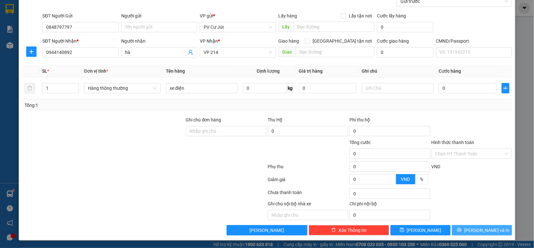
click at [476, 227] on button "[PERSON_NAME] và In" at bounding box center [482, 230] width 60 height 10
click at [439, 85] on input "0" at bounding box center [468, 88] width 58 height 10
click at [439, 88] on input "0" at bounding box center [468, 88] width 58 height 10
type input "20"
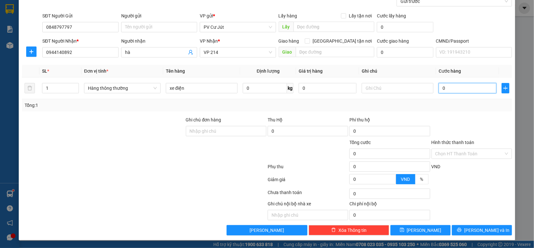
type input "20"
type input "250"
type input "2.500"
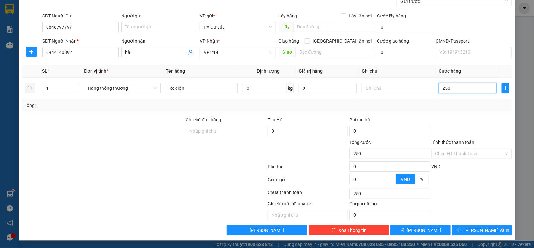
type input "2.500"
type input "22.500"
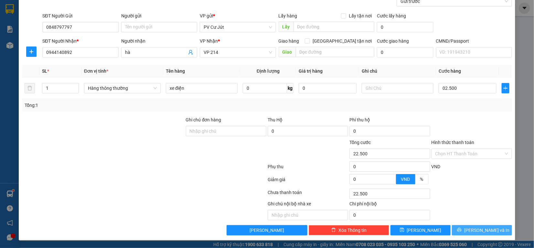
click at [496, 231] on button "[PERSON_NAME] và In" at bounding box center [482, 230] width 60 height 10
type input "2.500.000"
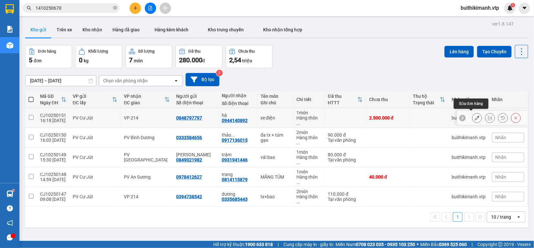
click at [475, 117] on icon at bounding box center [477, 118] width 5 height 5
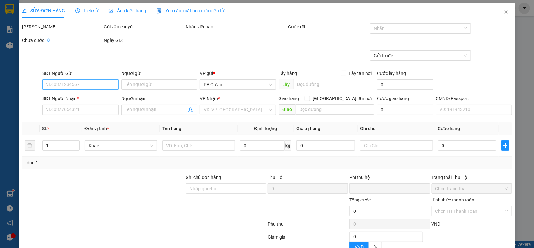
type input "0848797797"
type input "0944140892"
type input "hà"
type input "0"
type input "2.500.000"
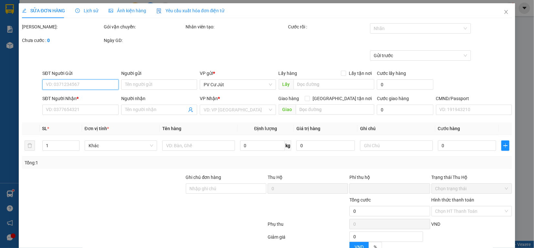
type input "2.500.000"
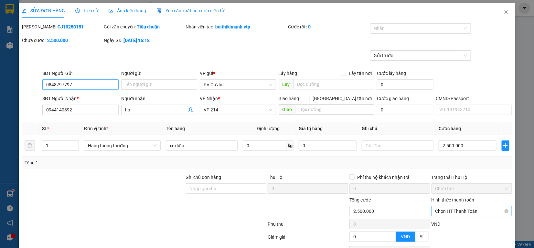
scroll to position [58, 0]
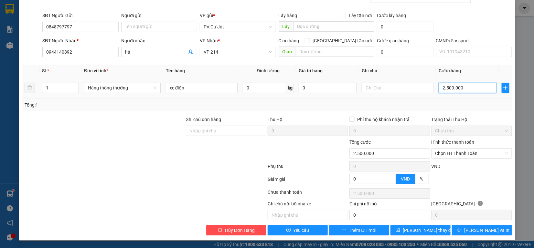
click at [463, 86] on input "2.500.000" at bounding box center [468, 88] width 58 height 10
type input "250.000"
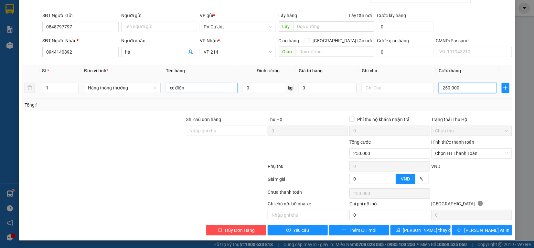
type input "250.000"
click at [213, 90] on input "xe điện" at bounding box center [202, 88] width 72 height 10
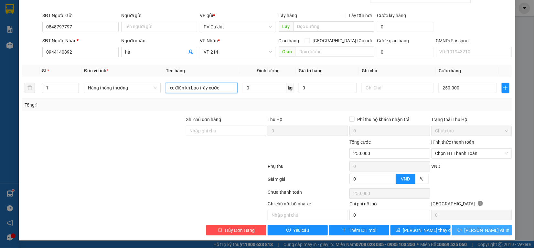
type input "xe điện kh bao trầy xước"
click at [480, 232] on span "[PERSON_NAME] và In" at bounding box center [486, 230] width 45 height 7
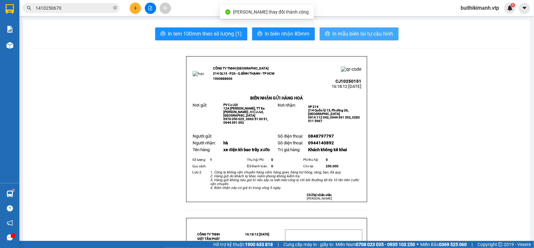
click at [384, 33] on span "In mẫu biên lai tự cấu hình" at bounding box center [363, 34] width 61 height 8
